Goal: Check status: Check status

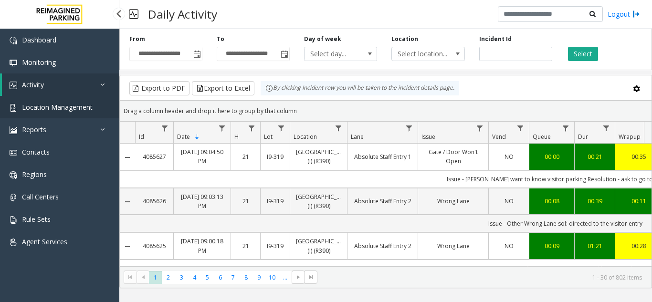
click at [84, 116] on link "Location Management" at bounding box center [59, 107] width 119 height 22
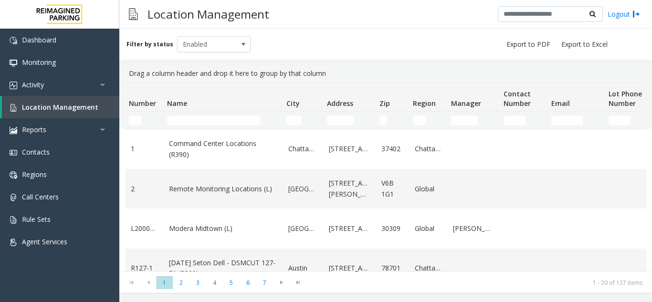
click at [224, 126] on td "Name Filter" at bounding box center [222, 120] width 119 height 17
click at [216, 123] on input "Name Filter" at bounding box center [214, 120] width 94 height 10
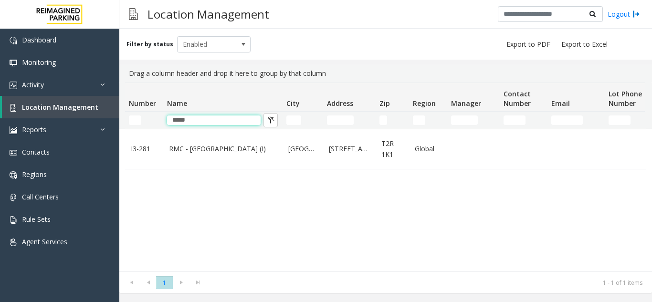
type input "*****"
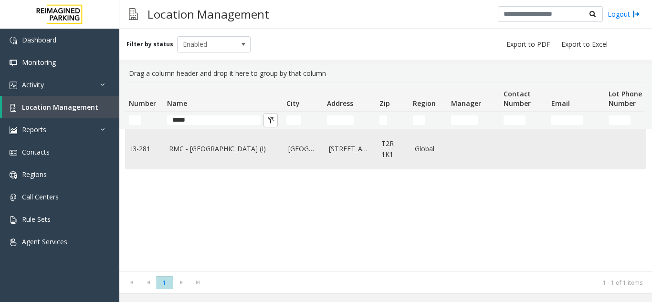
click at [278, 156] on td "RMC - Mount Royal Village (I)" at bounding box center [222, 149] width 119 height 40
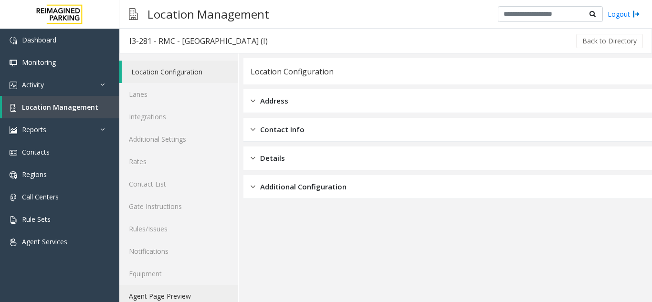
click at [183, 291] on link "Agent Page Preview" at bounding box center [178, 296] width 119 height 22
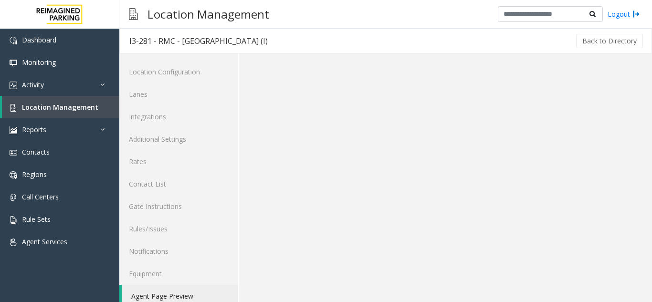
click at [183, 291] on link "Agent Page Preview" at bounding box center [180, 296] width 116 height 22
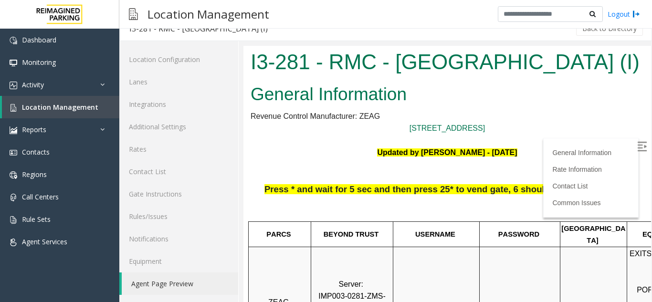
click at [637, 145] on img at bounding box center [642, 147] width 10 height 10
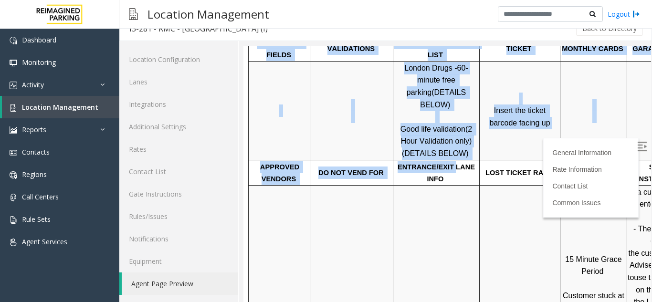
scroll to position [334, 135]
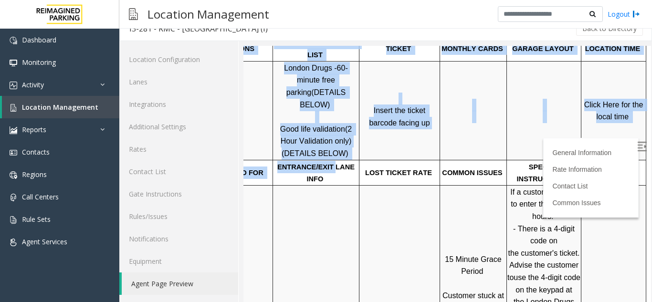
drag, startPoint x: 475, startPoint y: 146, endPoint x: 707, endPoint y: 117, distance: 234.1
drag, startPoint x: 540, startPoint y: 141, endPoint x: 549, endPoint y: 125, distance: 18.6
click at [540, 141] on td at bounding box center [544, 110] width 74 height 99
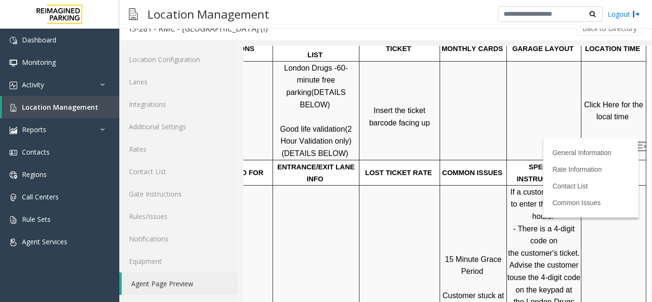
click at [582, 102] on p "Click Here for the local time" at bounding box center [613, 111] width 63 height 24
click at [585, 101] on span "Click Here for the local time" at bounding box center [614, 111] width 61 height 21
click at [60, 91] on link "Activity" at bounding box center [59, 84] width 119 height 22
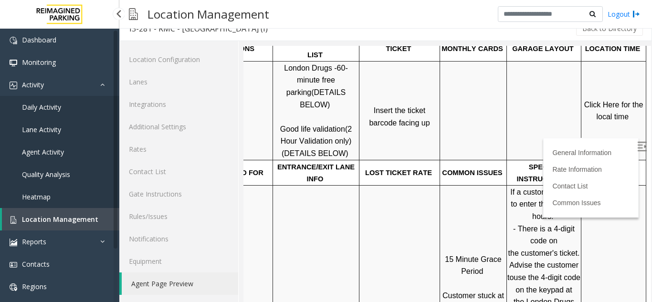
click at [51, 107] on span "Daily Activity" at bounding box center [41, 107] width 39 height 9
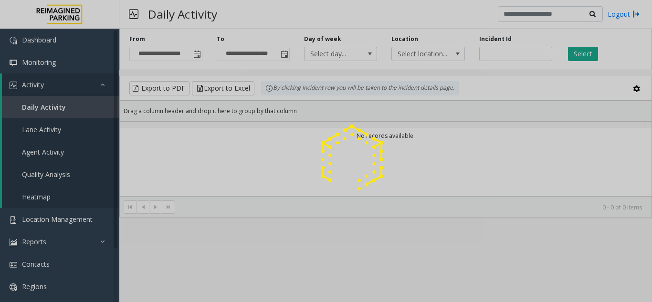
click at [198, 50] on div at bounding box center [326, 151] width 652 height 302
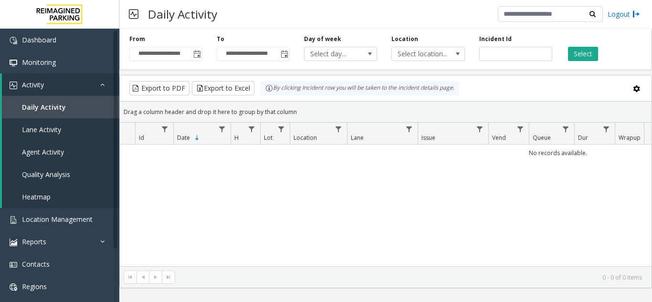
click at [198, 50] on span "Toggle popup" at bounding box center [196, 53] width 10 height 15
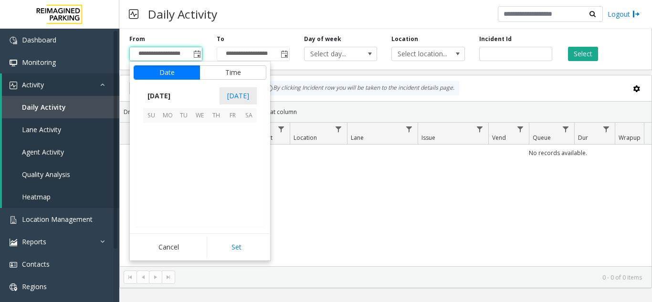
scroll to position [171213, 0]
click at [198, 177] on span "24" at bounding box center [200, 179] width 16 height 16
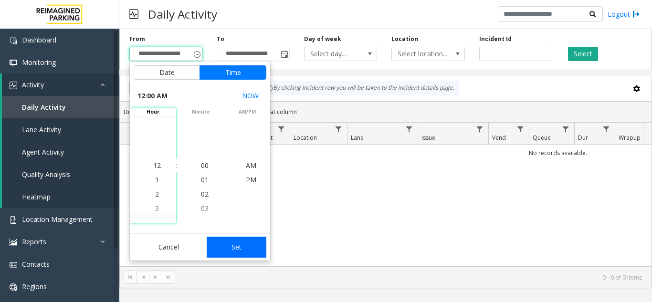
click at [215, 243] on button "Set" at bounding box center [237, 247] width 60 height 21
type input "**********"
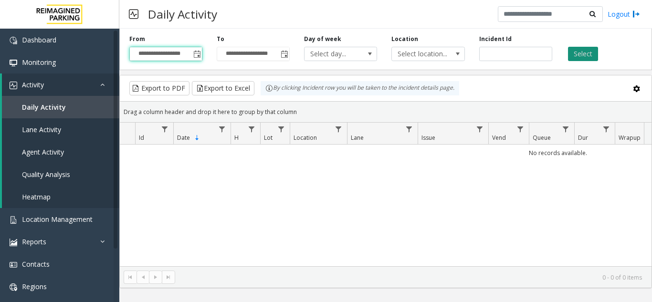
click at [582, 59] on button "Select" at bounding box center [583, 54] width 30 height 14
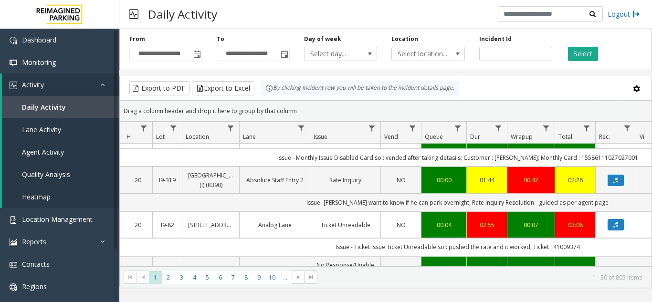
scroll to position [0, 131]
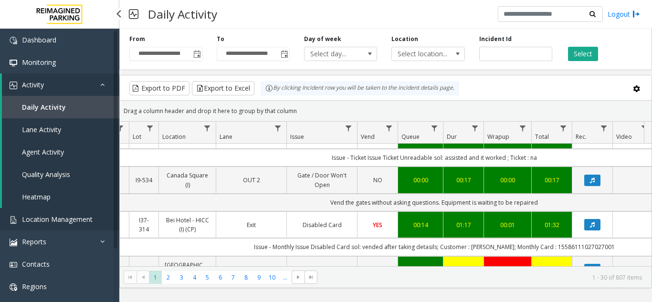
click at [93, 218] on link "Location Management" at bounding box center [59, 219] width 119 height 22
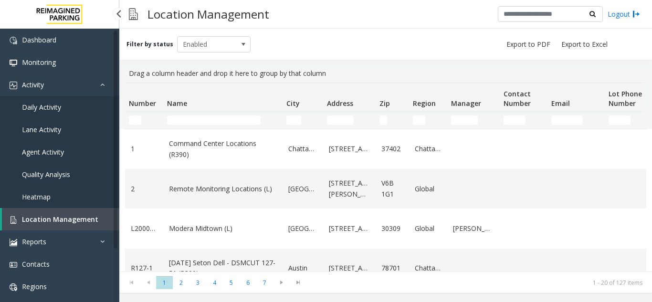
click at [65, 102] on link "Daily Activity" at bounding box center [59, 107] width 119 height 22
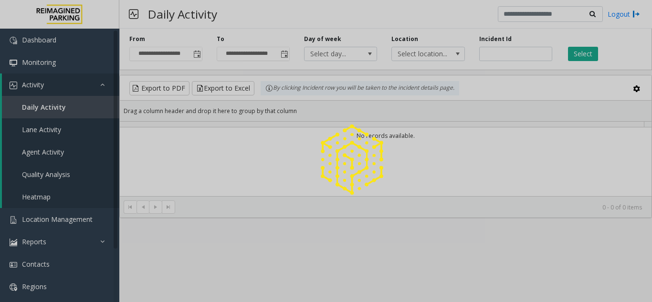
click at [193, 57] on div at bounding box center [326, 151] width 652 height 302
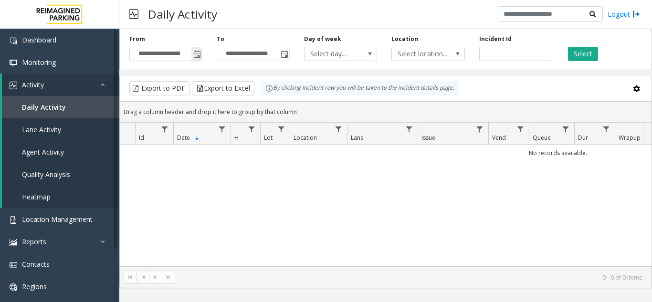
click at [201, 51] on span "Toggle popup" at bounding box center [196, 53] width 10 height 15
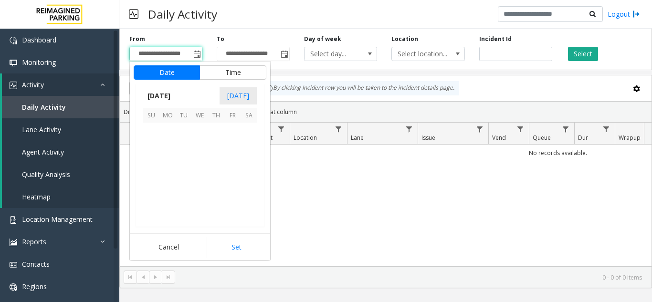
scroll to position [171213, 0]
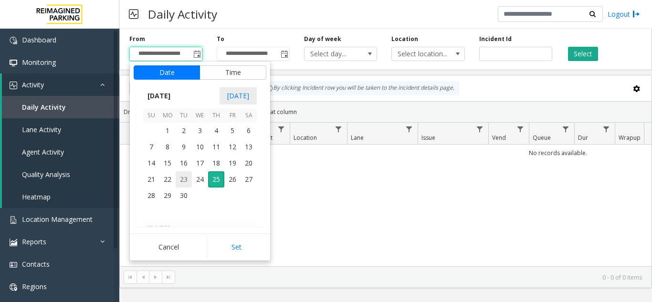
click at [187, 185] on span "23" at bounding box center [184, 179] width 16 height 16
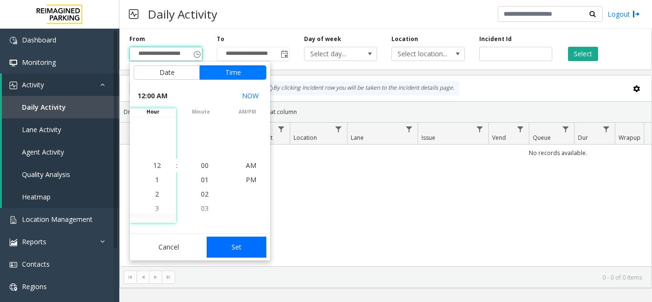
click at [240, 247] on button "Set" at bounding box center [237, 247] width 60 height 21
type input "**********"
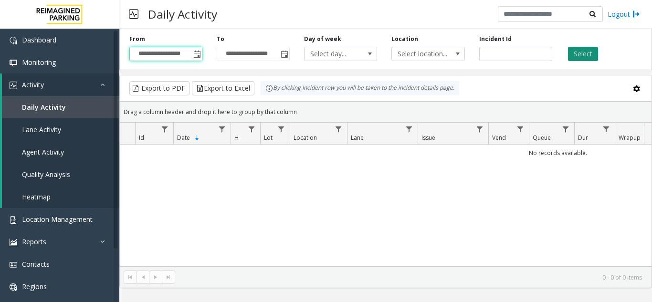
click at [587, 59] on button "Select" at bounding box center [583, 54] width 30 height 14
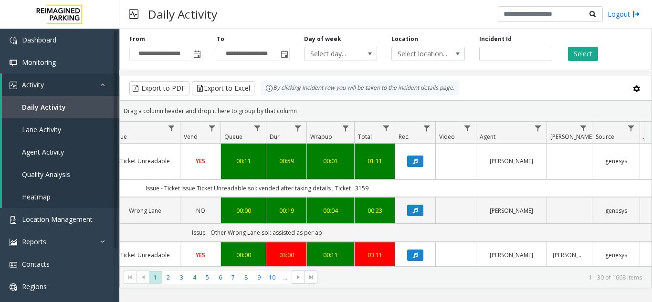
scroll to position [0, 300]
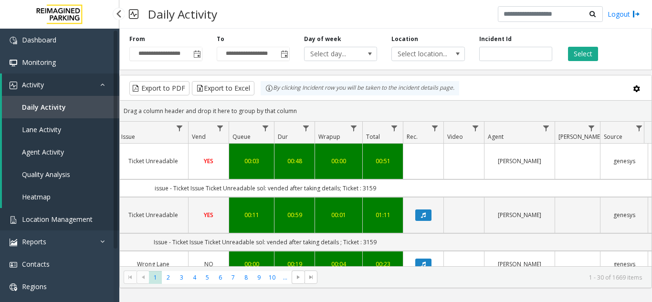
click at [79, 215] on span "Location Management" at bounding box center [57, 219] width 71 height 9
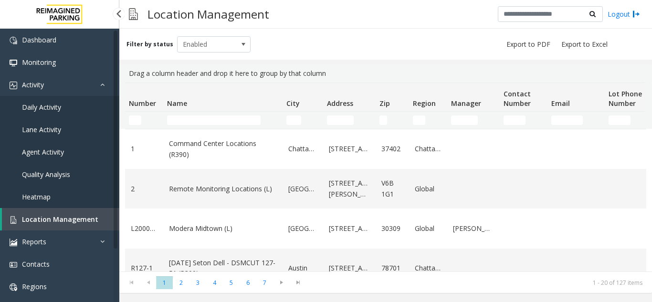
click at [41, 111] on span "Daily Activity" at bounding box center [41, 107] width 39 height 9
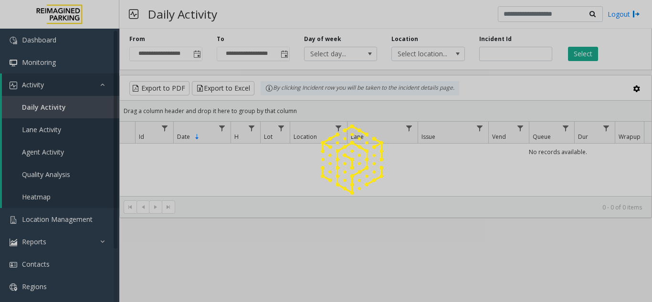
click at [195, 58] on div at bounding box center [326, 151] width 652 height 302
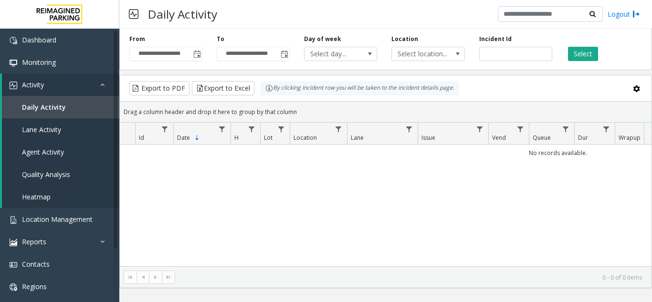
click at [195, 58] on span "Toggle popup" at bounding box center [197, 55] width 8 height 8
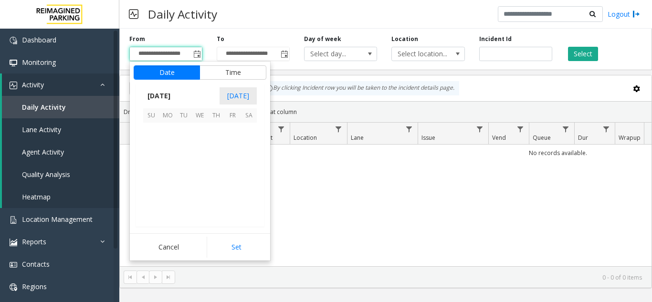
scroll to position [171213, 0]
click at [194, 181] on span "24" at bounding box center [200, 179] width 16 height 16
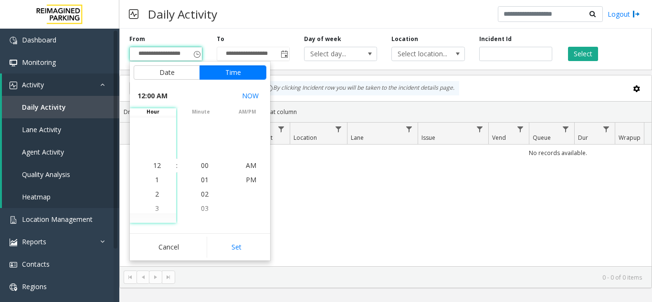
click at [250, 233] on div "Cancel Set" at bounding box center [200, 246] width 140 height 27
click at [250, 238] on button "Set" at bounding box center [237, 247] width 60 height 21
type input "**********"
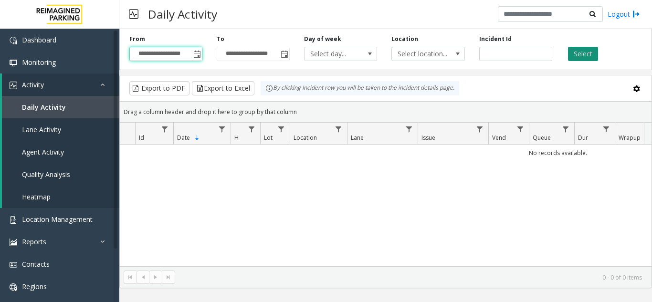
click at [583, 47] on button "Select" at bounding box center [583, 54] width 30 height 14
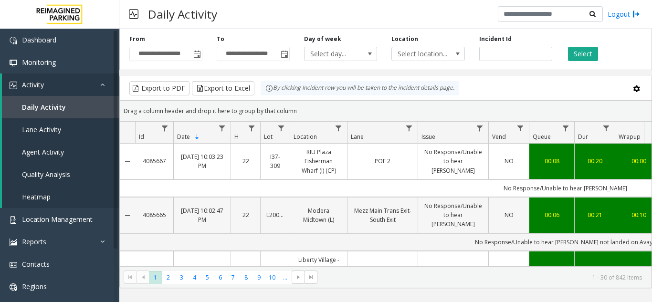
click at [143, 205] on td "4085665" at bounding box center [154, 215] width 38 height 36
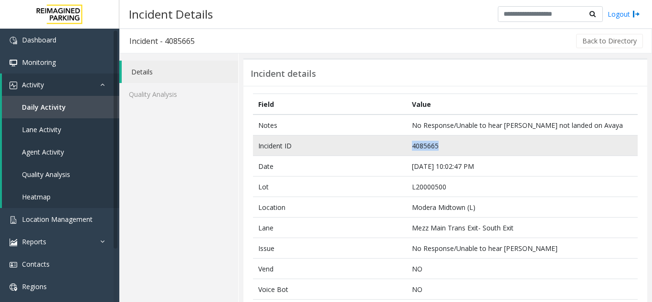
drag, startPoint x: 447, startPoint y: 145, endPoint x: 404, endPoint y: 145, distance: 42.9
click at [406, 145] on td "4085665" at bounding box center [521, 145] width 231 height 21
copy td "4085665"
click at [437, 146] on td "4085665" at bounding box center [521, 145] width 231 height 21
drag, startPoint x: 437, startPoint y: 146, endPoint x: 408, endPoint y: 146, distance: 29.1
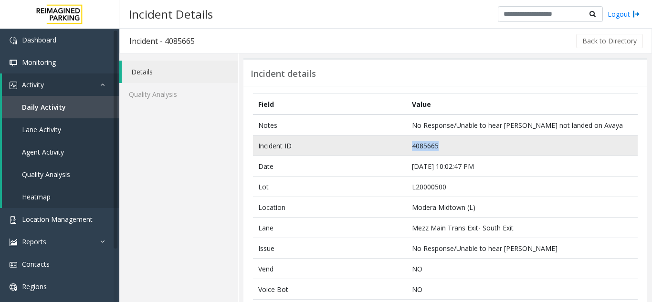
click at [408, 146] on td "4085665" at bounding box center [521, 145] width 231 height 21
copy td "4085665"
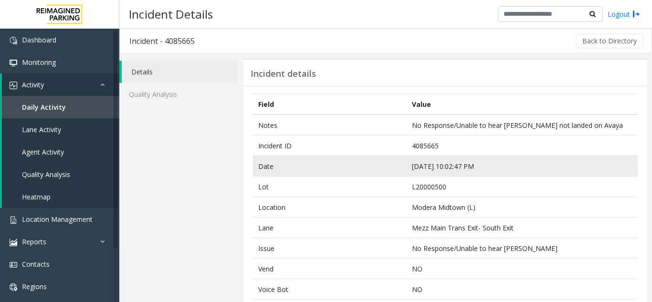
click at [426, 156] on td "Sep 24 10:02:47 PM" at bounding box center [521, 166] width 231 height 21
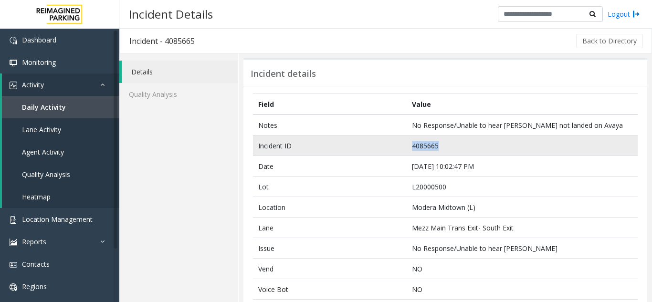
drag, startPoint x: 445, startPoint y: 145, endPoint x: 399, endPoint y: 147, distance: 46.3
click at [399, 147] on tr "Incident ID 4085665" at bounding box center [445, 145] width 384 height 21
copy tr "4085665"
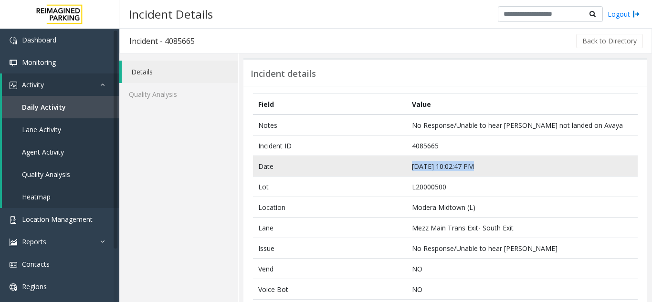
drag, startPoint x: 493, startPoint y: 160, endPoint x: 406, endPoint y: 170, distance: 87.8
click at [406, 170] on td "Sep 24 10:02:47 PM" at bounding box center [521, 166] width 231 height 21
copy td "Sep 24 10:02:47 PM"
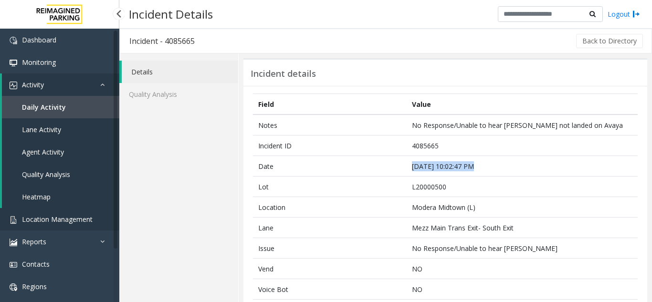
click at [45, 218] on span "Location Management" at bounding box center [57, 219] width 71 height 9
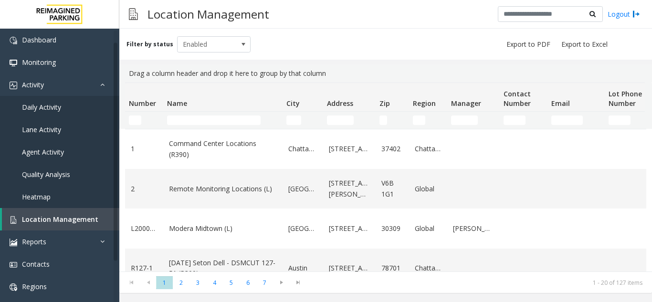
scroll to position [66, 0]
